Goal: Information Seeking & Learning: Check status

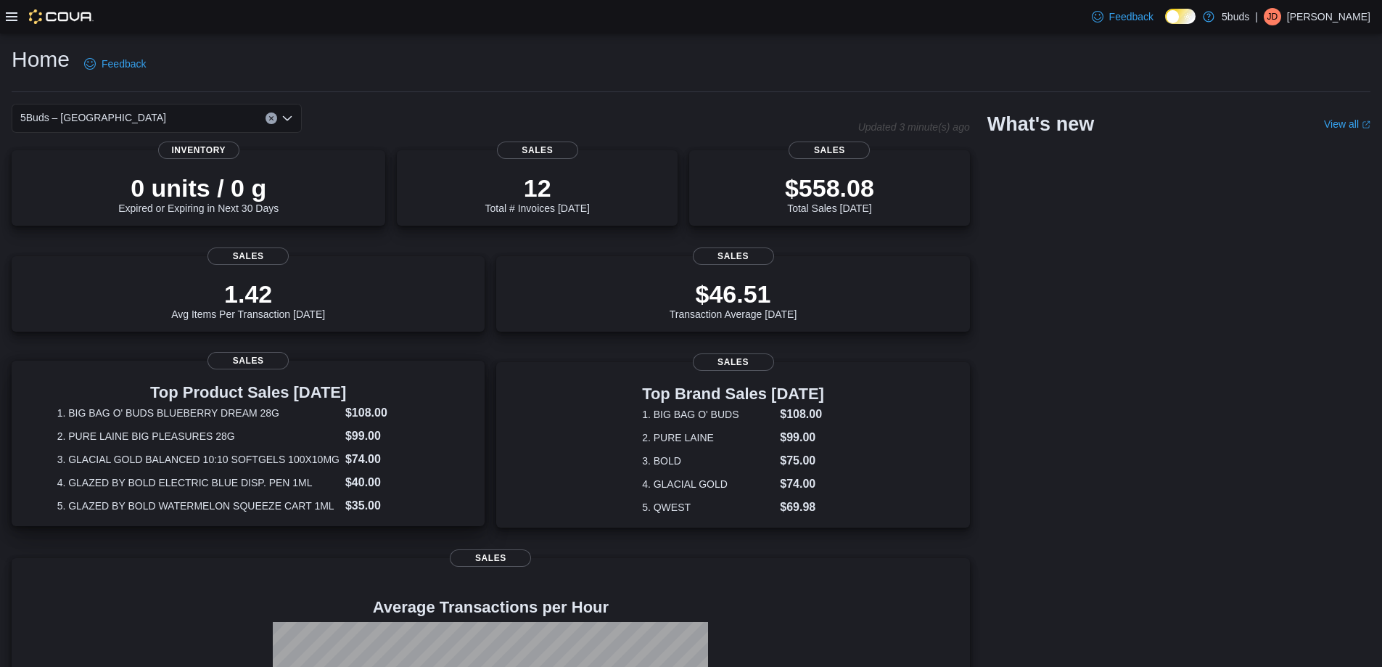
click at [263, 363] on span "Sales" at bounding box center [248, 360] width 81 height 17
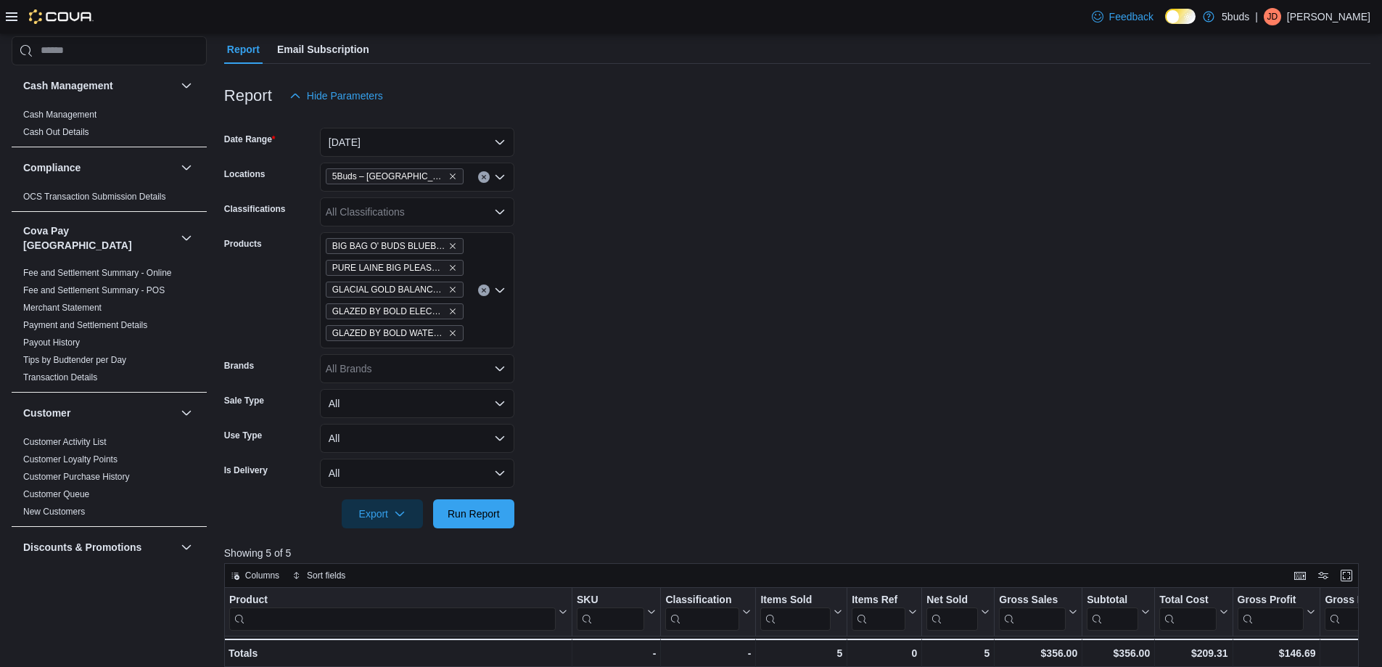
scroll to position [145, 0]
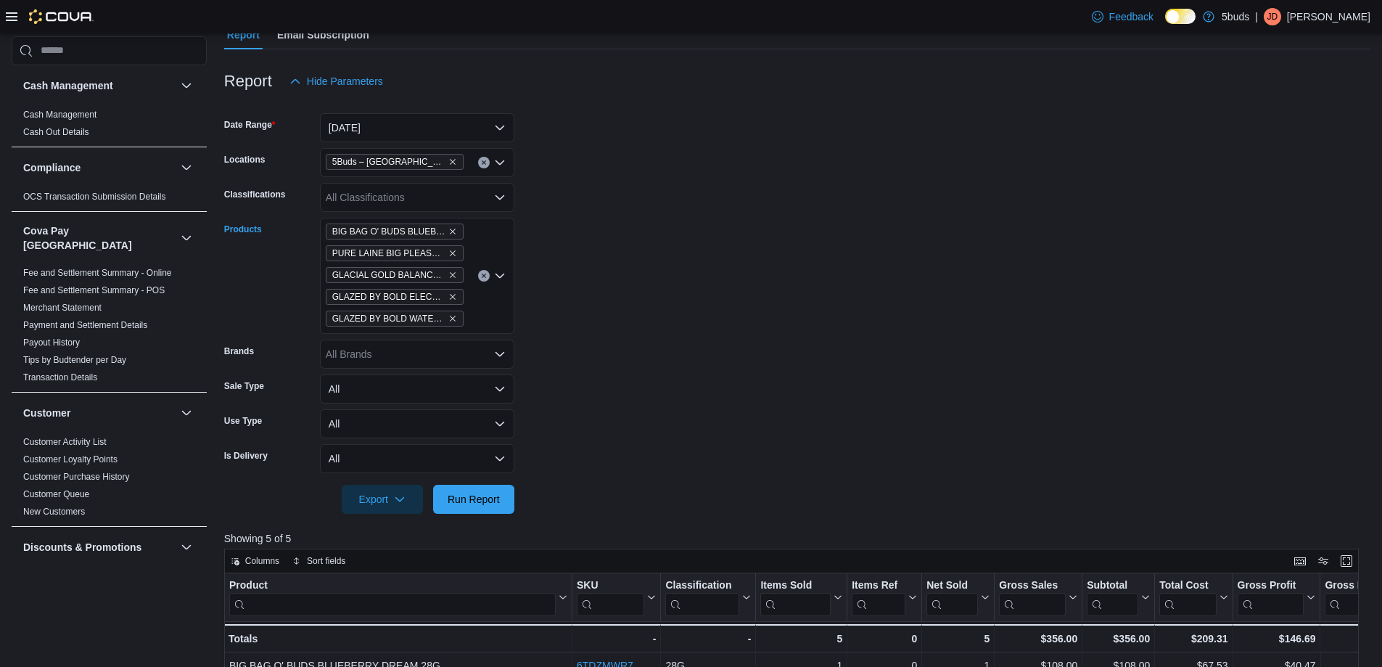
click at [497, 276] on icon "Open list of options" at bounding box center [500, 276] width 12 height 12
click at [485, 276] on icon "Clear input" at bounding box center [484, 276] width 4 height 4
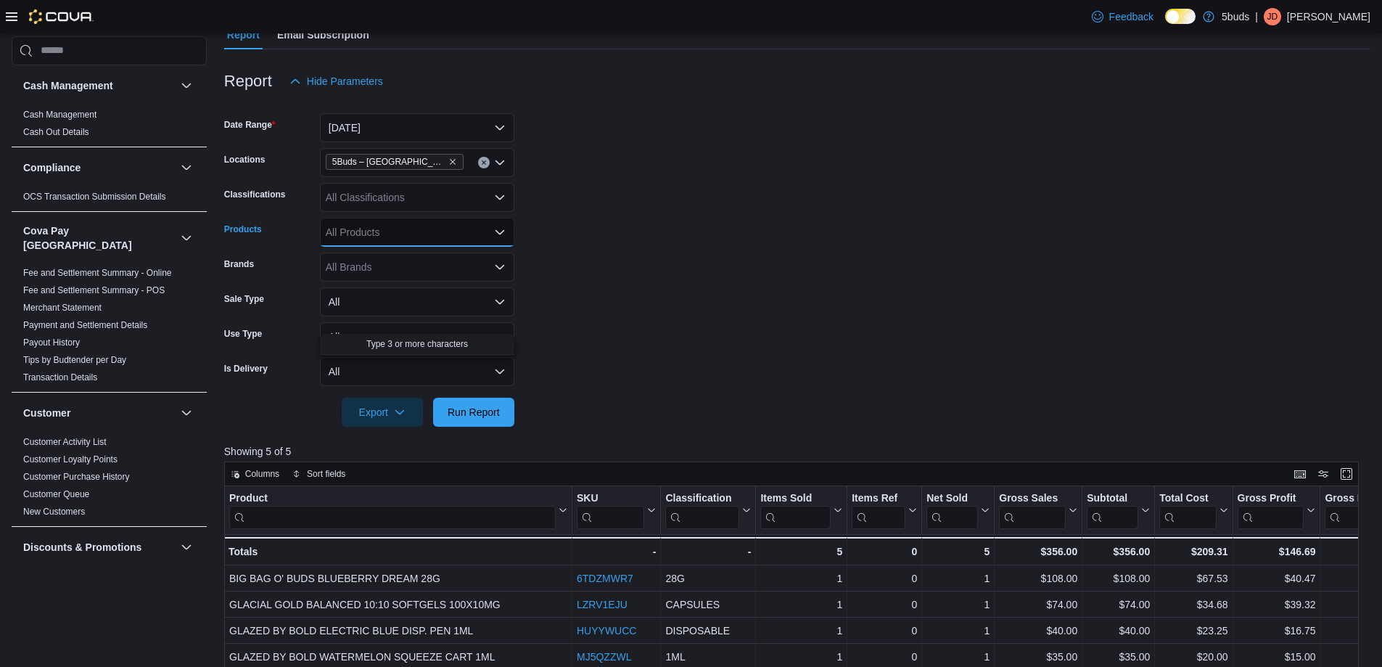
click at [498, 233] on icon "Close list of options" at bounding box center [500, 232] width 9 height 4
click at [498, 233] on icon "Open list of options" at bounding box center [500, 232] width 9 height 4
click at [498, 233] on icon "Close list of options" at bounding box center [500, 232] width 9 height 4
click at [493, 192] on div "All Classifications" at bounding box center [417, 197] width 194 height 29
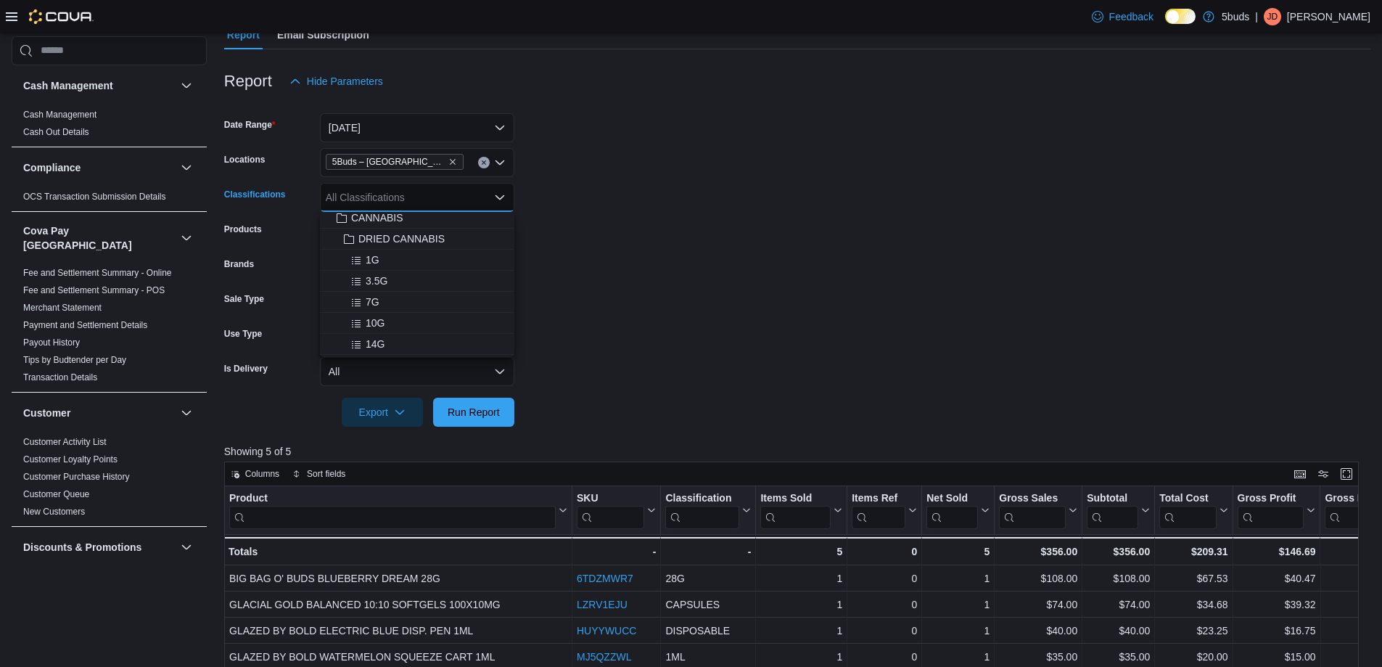
scroll to position [0, 0]
click at [497, 194] on icon "Close list of options" at bounding box center [500, 198] width 12 height 12
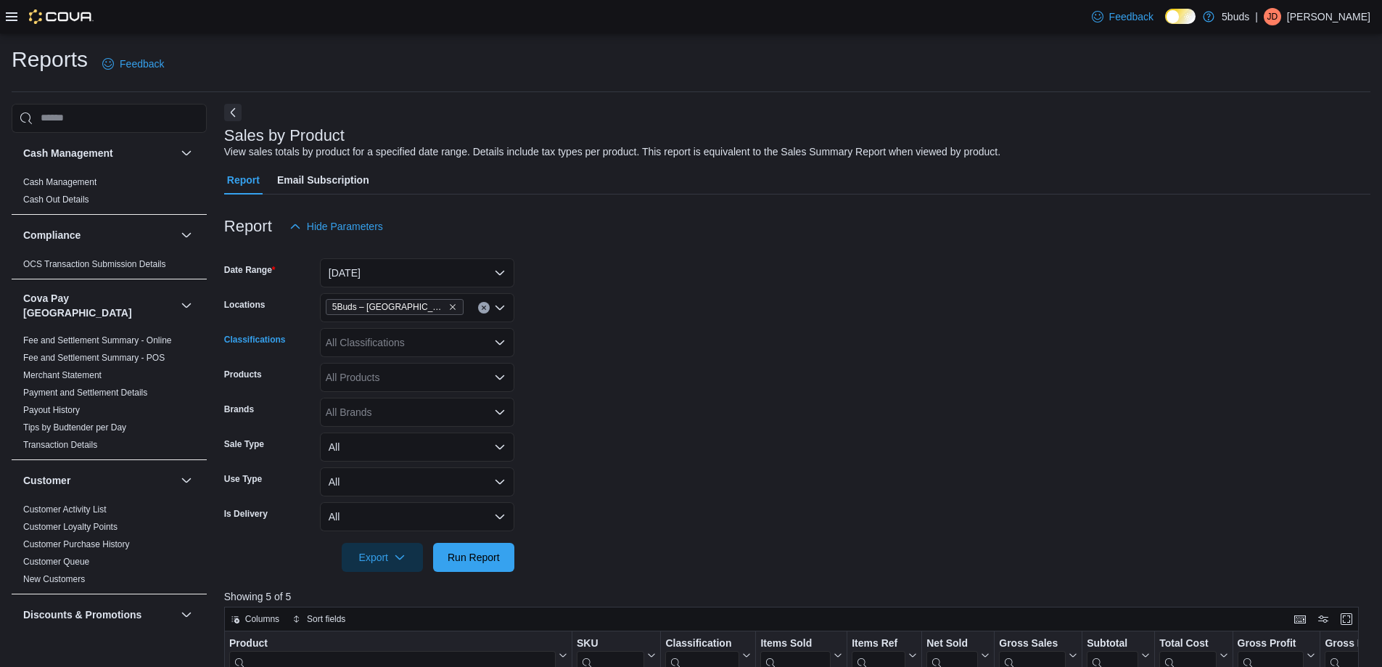
click at [17, 17] on div at bounding box center [50, 16] width 88 height 15
click at [0, 19] on div "Feedback Dark Mode 5buds | [PERSON_NAME]" at bounding box center [691, 16] width 1382 height 33
click at [17, 13] on icon at bounding box center [12, 16] width 12 height 9
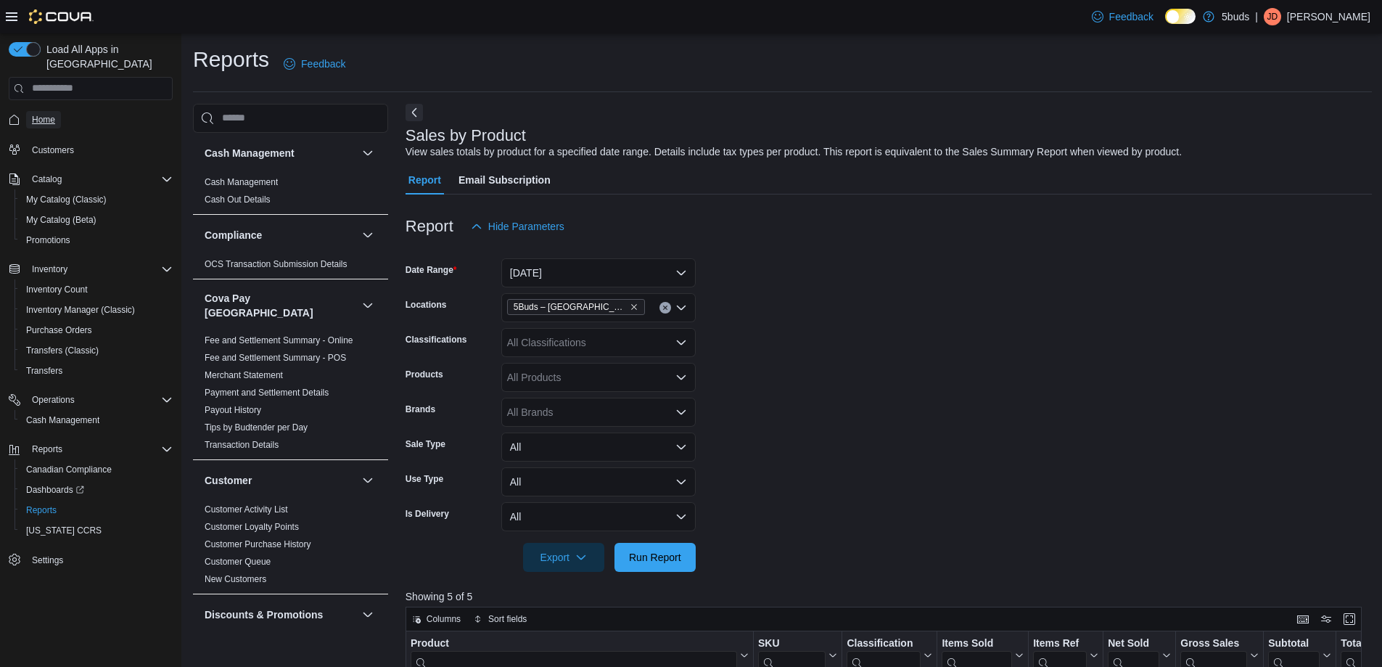
click at [57, 111] on link "Home" at bounding box center [43, 119] width 35 height 17
